Goal: Find specific page/section: Find specific page/section

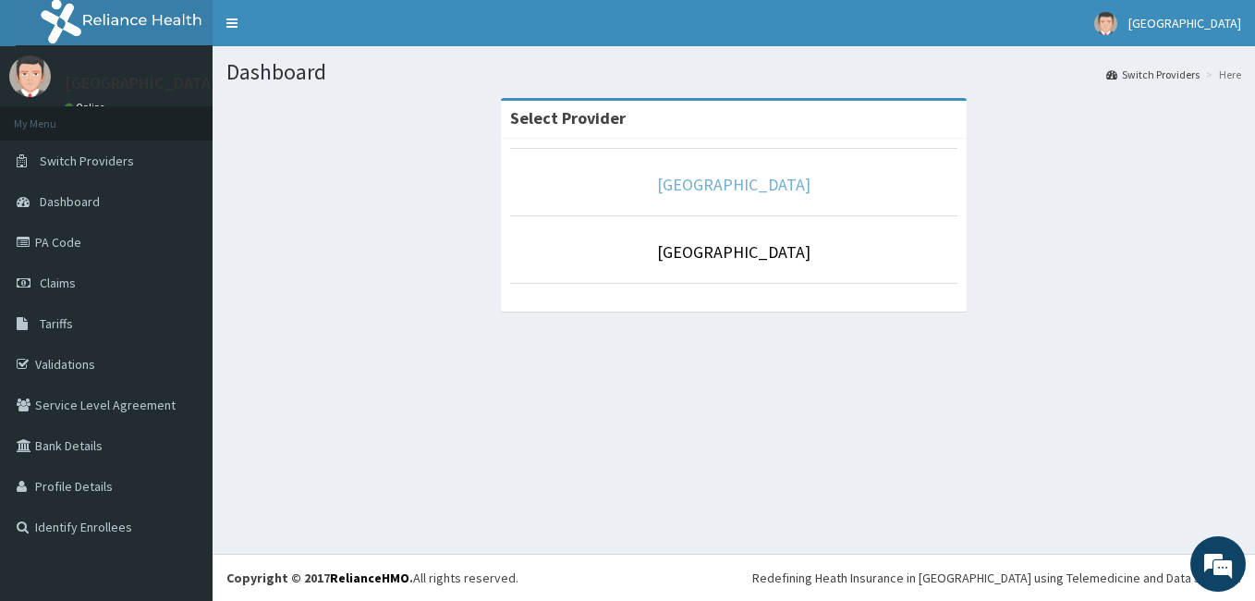
click at [767, 188] on link "[GEOGRAPHIC_DATA]" at bounding box center [733, 184] width 153 height 21
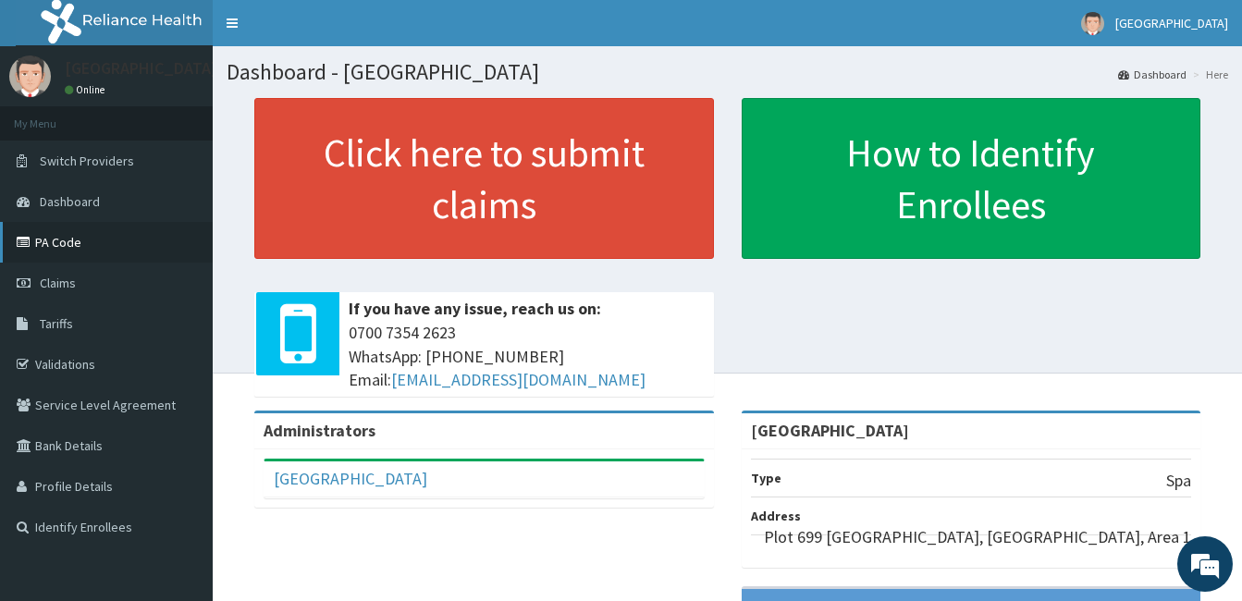
click at [69, 240] on link "PA Code" at bounding box center [106, 242] width 213 height 41
